Goal: Information Seeking & Learning: Learn about a topic

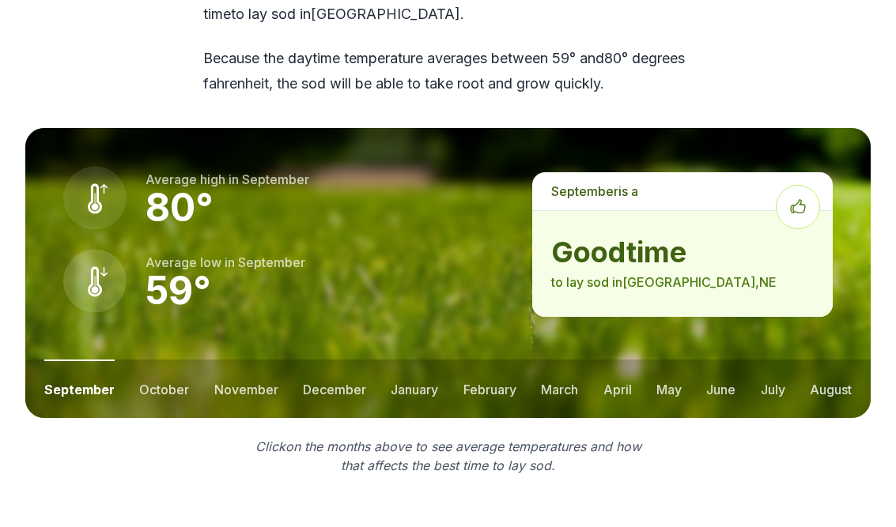
scroll to position [2185, 0]
click at [164, 360] on button "october" at bounding box center [164, 389] width 50 height 58
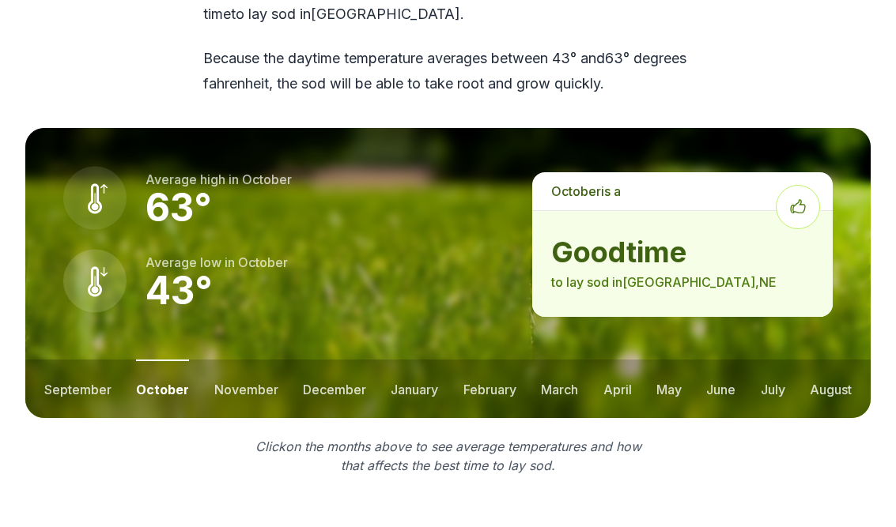
click at [241, 360] on button "november" at bounding box center [246, 389] width 64 height 58
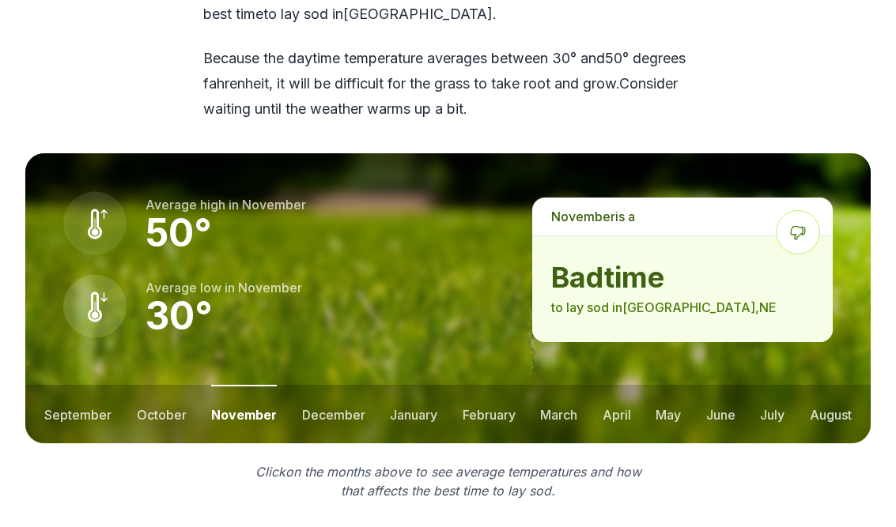
click at [161, 385] on button "october" at bounding box center [162, 414] width 50 height 58
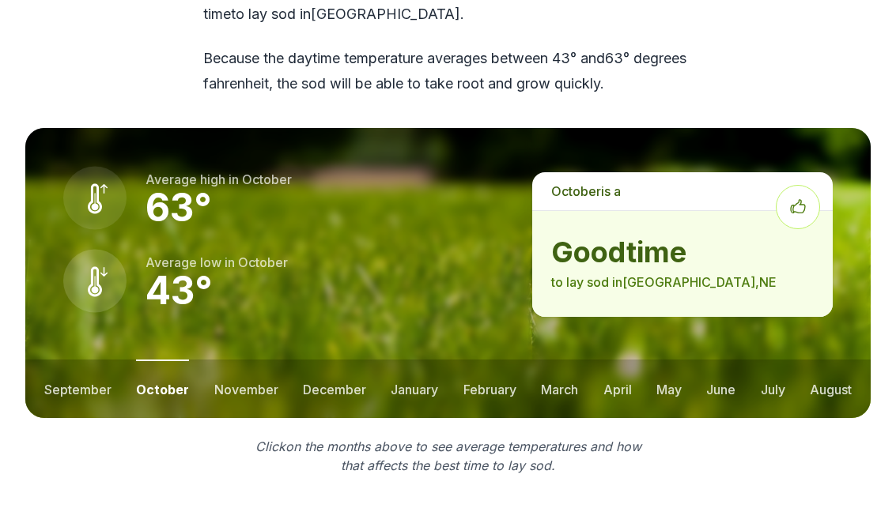
click at [836, 360] on button "august" at bounding box center [830, 389] width 42 height 58
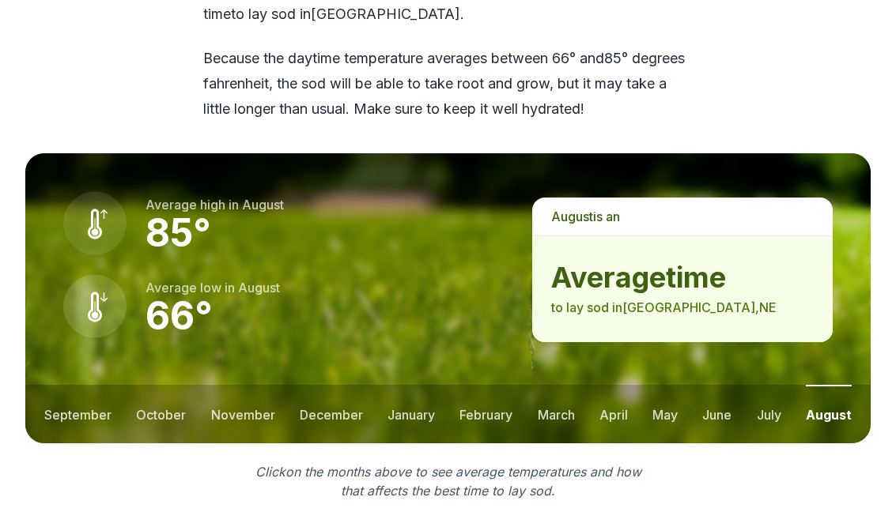
click at [768, 385] on button "july" at bounding box center [769, 414] width 25 height 58
click at [715, 385] on button "june" at bounding box center [718, 414] width 29 height 58
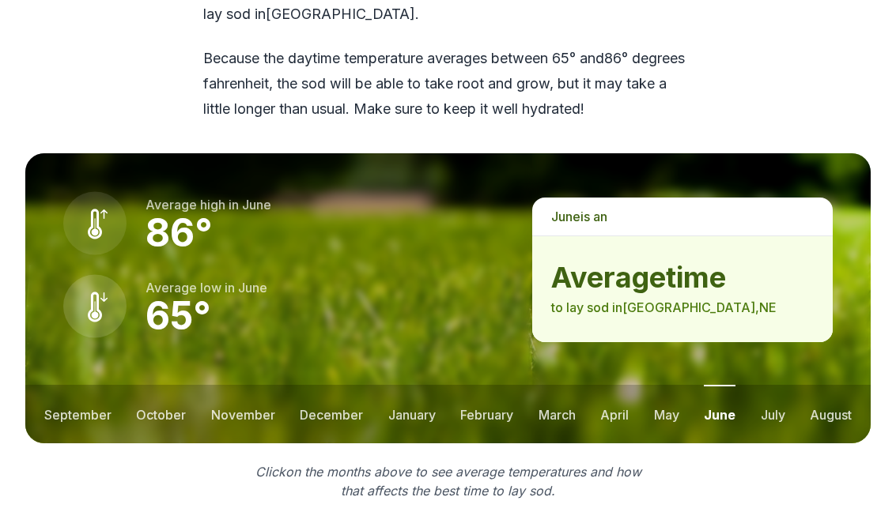
click at [658, 385] on button "may" at bounding box center [666, 414] width 25 height 58
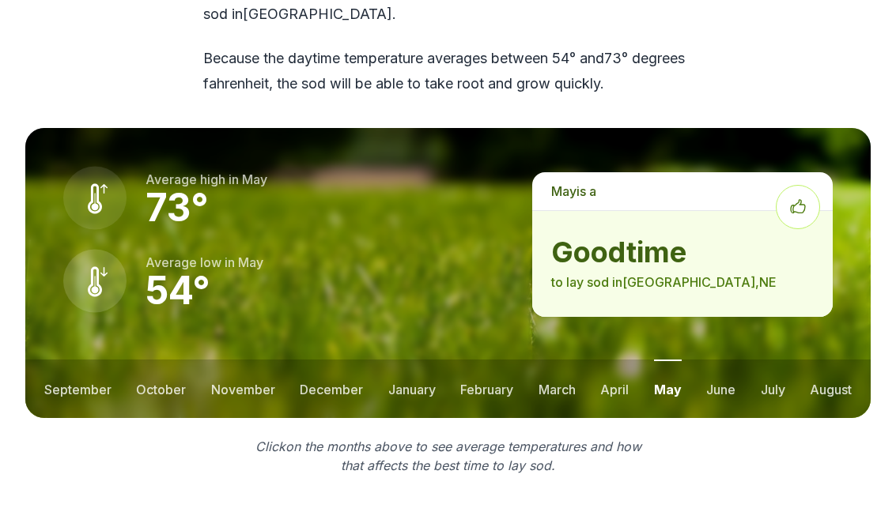
click at [608, 360] on button "april" at bounding box center [614, 389] width 28 height 58
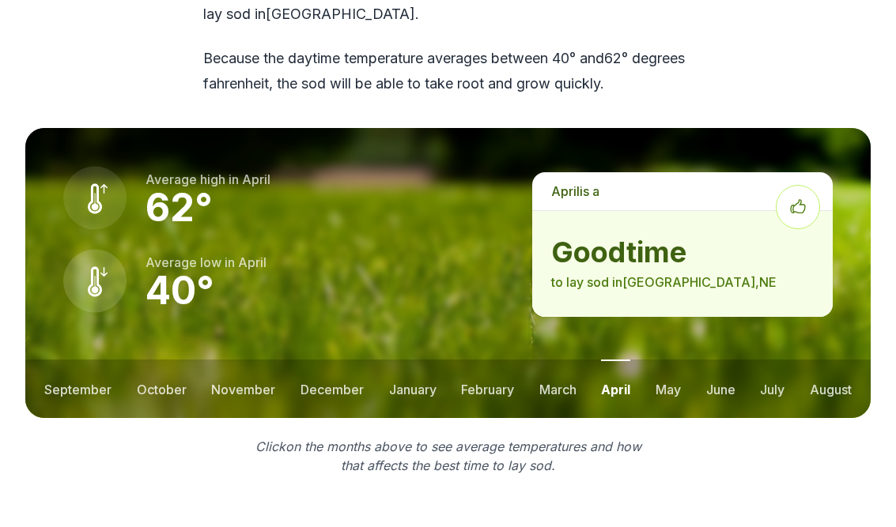
click at [613, 360] on button "april" at bounding box center [615, 389] width 29 height 58
click at [553, 360] on button "march" at bounding box center [557, 389] width 37 height 58
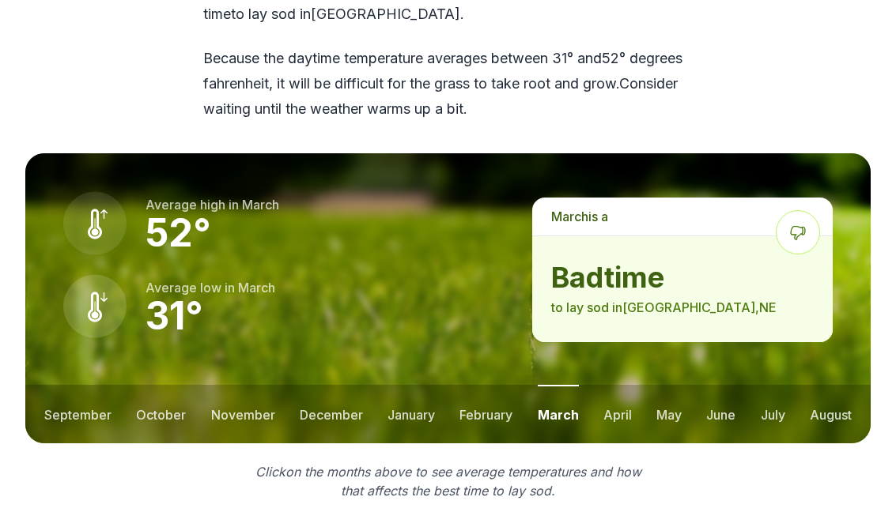
click at [503, 385] on button "february" at bounding box center [485, 414] width 53 height 58
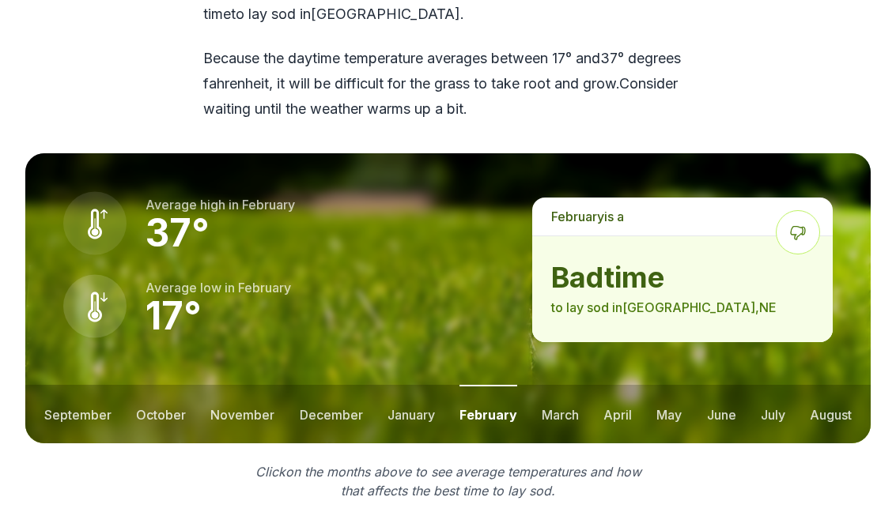
click at [85, 385] on button "september" at bounding box center [77, 414] width 67 height 58
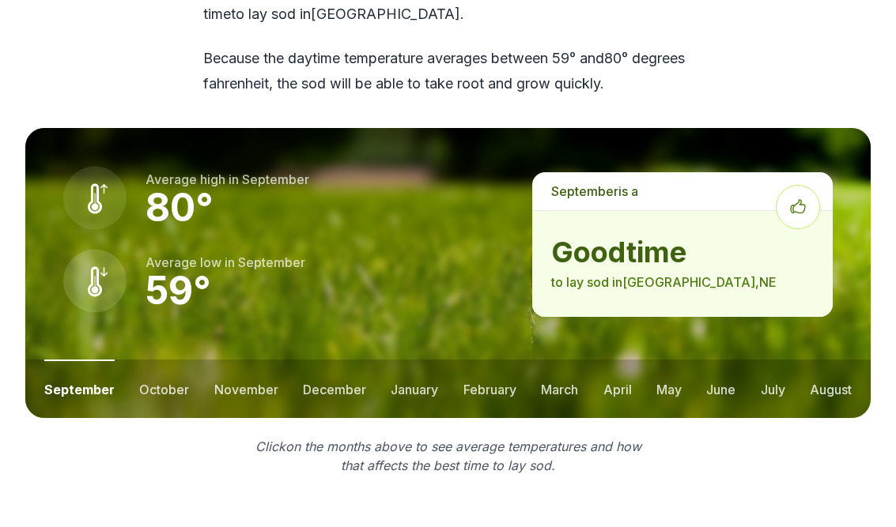
click at [166, 360] on button "october" at bounding box center [164, 389] width 50 height 58
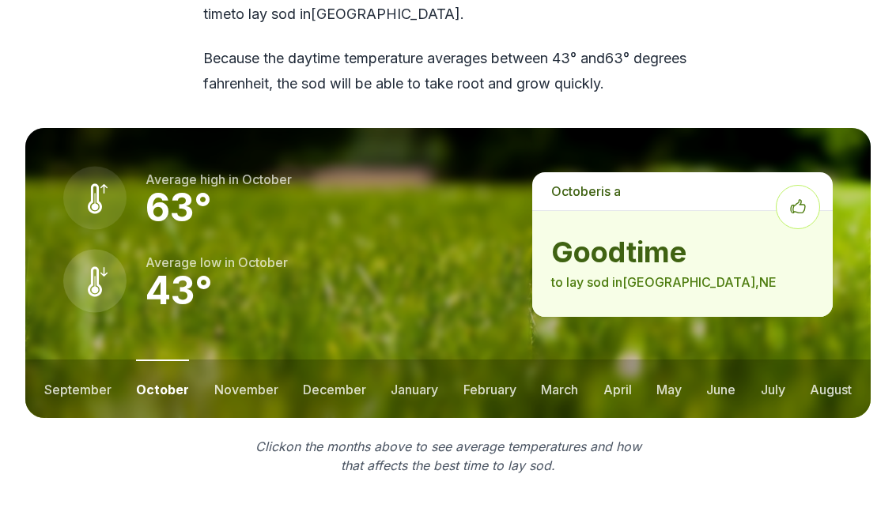
click at [247, 360] on button "november" at bounding box center [246, 389] width 64 height 58
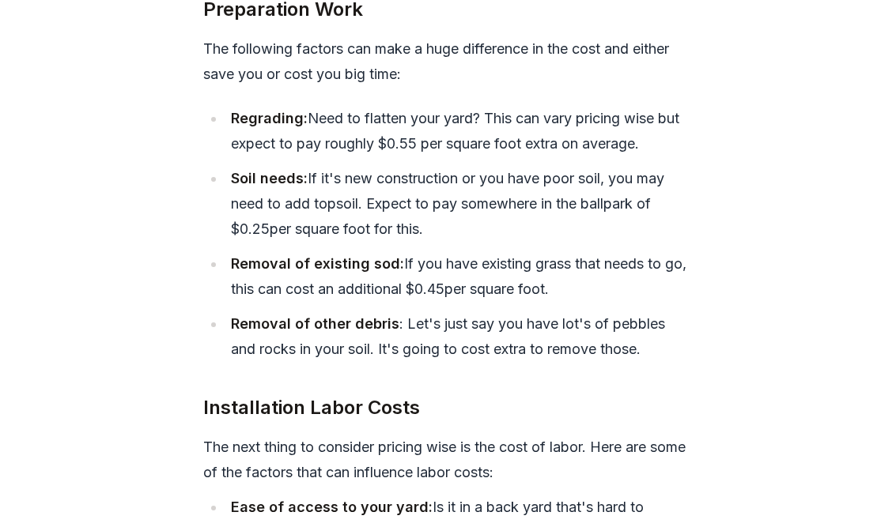
scroll to position [5988, 0]
